Goal: Information Seeking & Learning: Learn about a topic

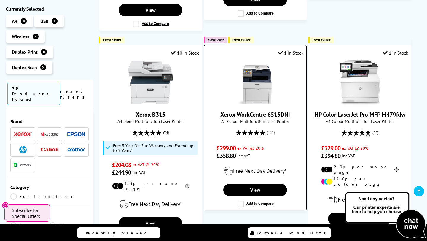
scroll to position [314, 0]
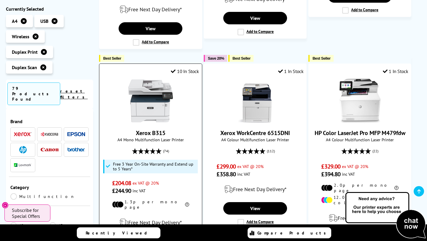
click at [160, 103] on img at bounding box center [150, 101] width 44 height 44
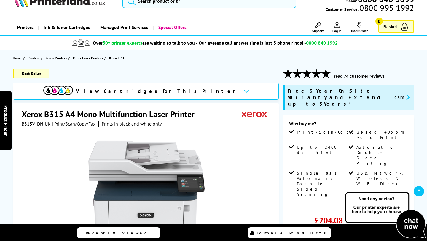
scroll to position [39, 0]
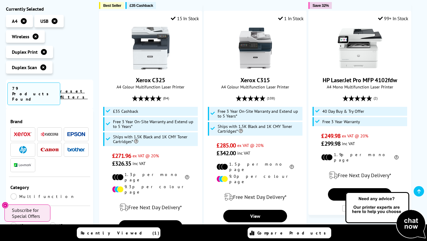
scroll to position [117, 0]
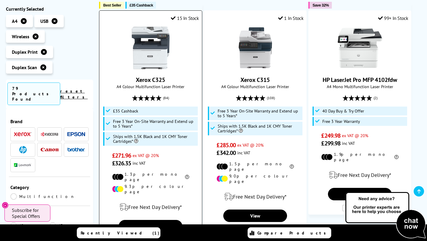
click at [156, 56] on img at bounding box center [150, 47] width 44 height 44
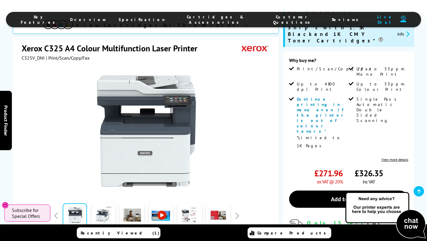
scroll to position [73, 0]
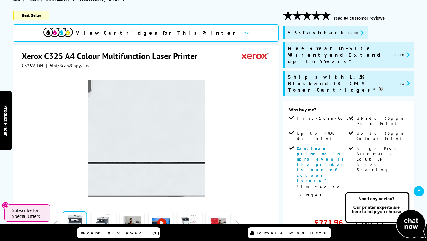
click at [170, 182] on img at bounding box center [146, 138] width 116 height 116
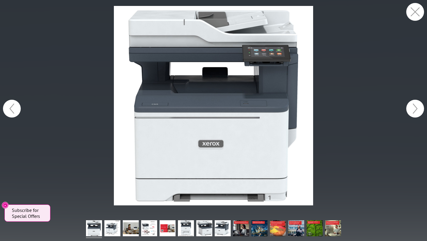
click at [11, 108] on button "button" at bounding box center [12, 109] width 18 height 18
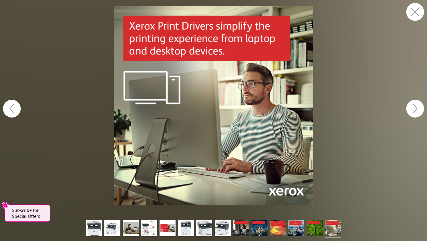
click at [417, 14] on button "button" at bounding box center [415, 12] width 18 height 18
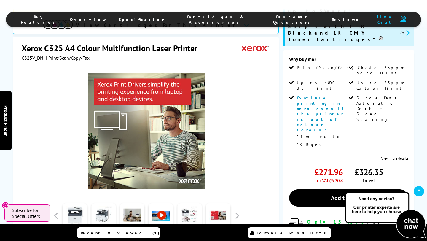
scroll to position [151, 0]
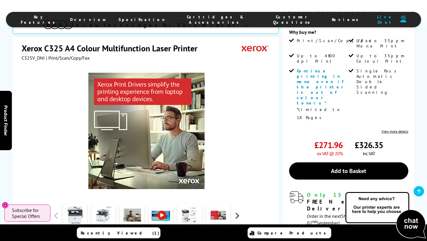
click at [236, 211] on button "button" at bounding box center [236, 215] width 9 height 9
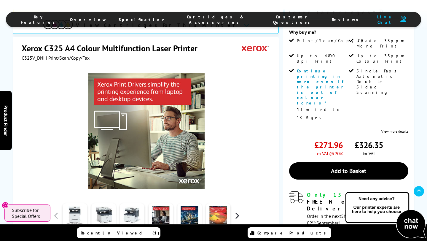
click at [236, 211] on button "button" at bounding box center [236, 215] width 9 height 9
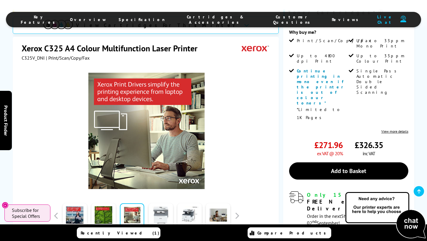
click at [161, 203] on link at bounding box center [160, 215] width 24 height 25
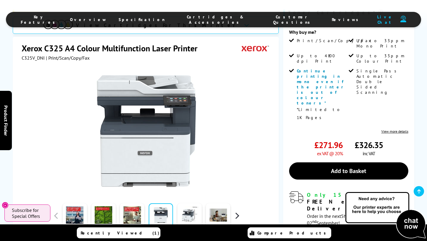
click at [236, 211] on button "button" at bounding box center [236, 215] width 9 height 9
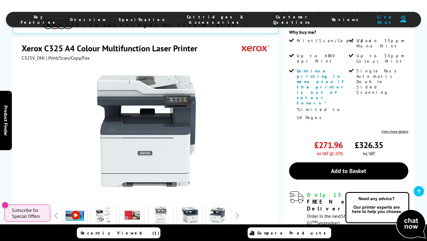
click at [156, 203] on link at bounding box center [160, 215] width 24 height 25
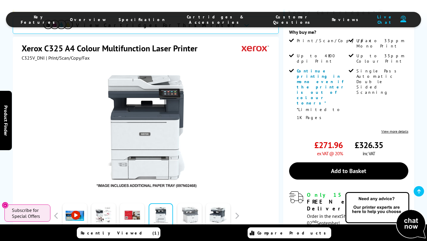
click at [187, 203] on link at bounding box center [189, 215] width 24 height 25
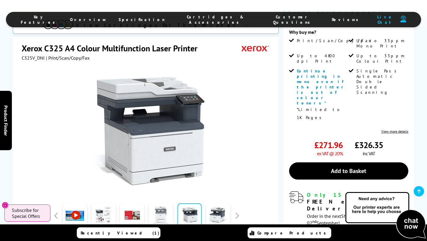
click at [165, 203] on link at bounding box center [160, 215] width 24 height 25
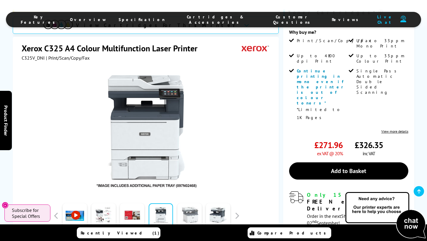
click at [186, 203] on link at bounding box center [189, 215] width 24 height 25
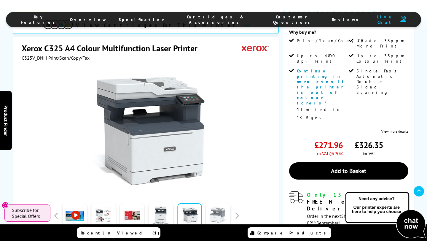
click at [217, 203] on link at bounding box center [218, 215] width 24 height 25
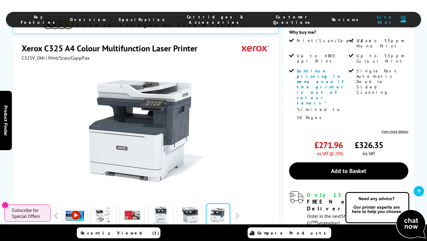
click at [237, 201] on div at bounding box center [147, 216] width 190 height 30
click at [238, 201] on div at bounding box center [147, 216] width 190 height 30
click at [136, 203] on link at bounding box center [132, 215] width 24 height 25
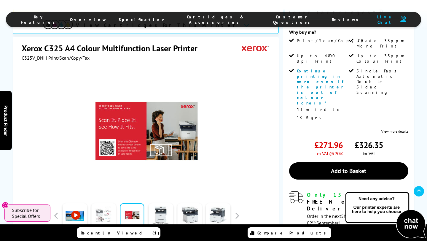
click at [111, 203] on link at bounding box center [103, 215] width 24 height 25
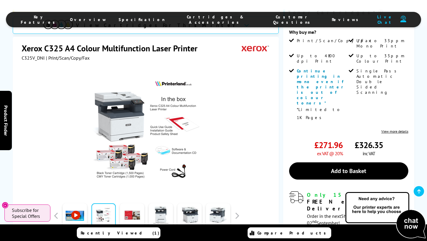
click at [123, 133] on img at bounding box center [146, 131] width 116 height 116
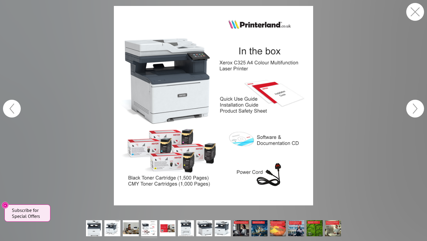
click at [412, 14] on button "button" at bounding box center [415, 12] width 18 height 18
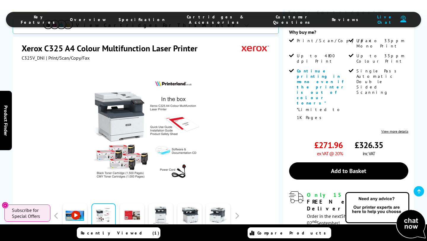
click at [69, 203] on link at bounding box center [75, 215] width 24 height 25
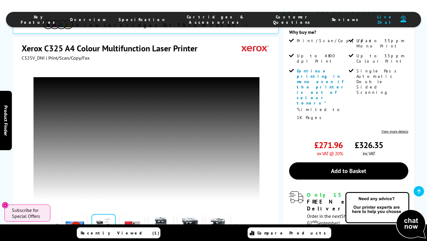
click at [55, 222] on button "button" at bounding box center [56, 226] width 9 height 9
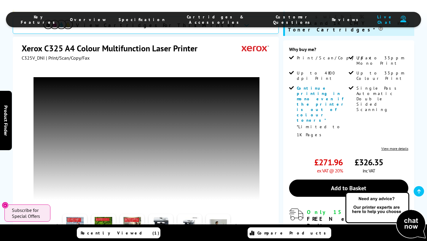
scroll to position [130, 0]
